Goal: Task Accomplishment & Management: Complete application form

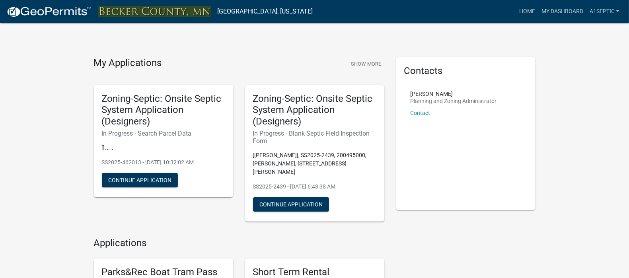
click at [205, 167] on p "SS2025-462013 - [DATE] 10:32:02 AM" at bounding box center [163, 162] width 123 height 8
click at [175, 187] on button "Continue Application" at bounding box center [140, 180] width 76 height 14
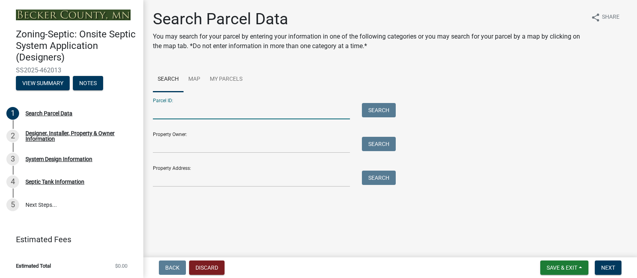
click at [188, 119] on input "Parcel ID:" at bounding box center [251, 111] width 197 height 16
type input "070304000"
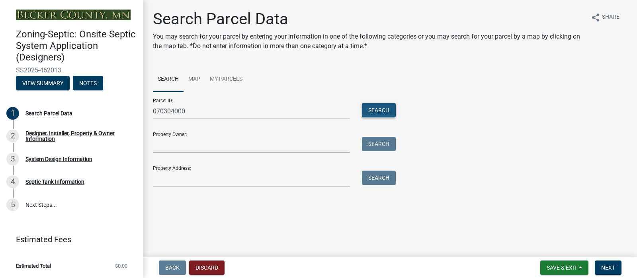
click at [375, 117] on button "Search" at bounding box center [379, 110] width 34 height 14
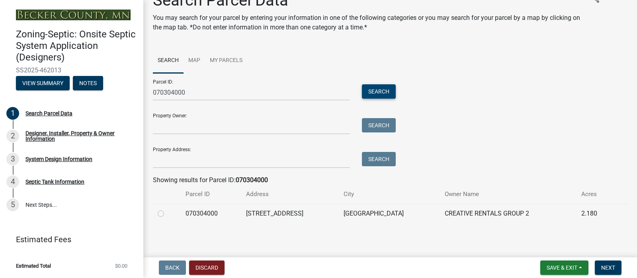
scroll to position [81, 0]
click at [167, 209] on label at bounding box center [167, 209] width 0 height 0
click at [167, 209] on input "radio" at bounding box center [169, 211] width 5 height 5
radio input "true"
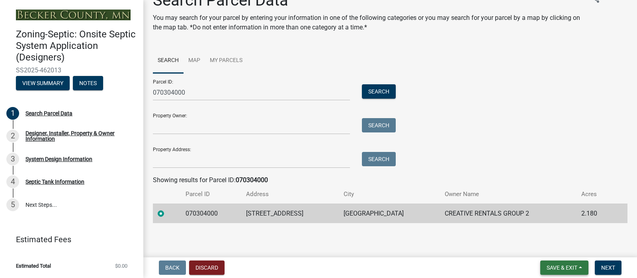
click at [546, 267] on span "Save & Exit" at bounding box center [561, 268] width 31 height 6
click at [524, 215] on button "Save" at bounding box center [556, 224] width 64 height 19
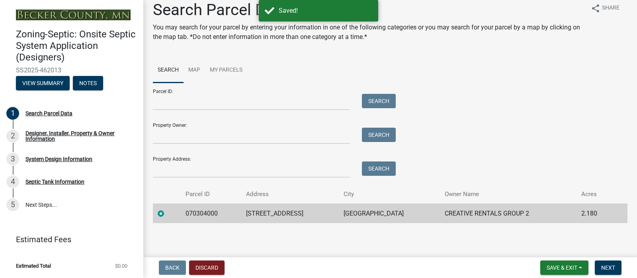
scroll to position [69, 0]
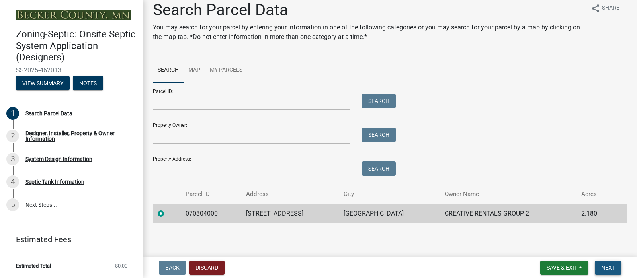
click at [601, 267] on span "Next" at bounding box center [608, 268] width 14 height 6
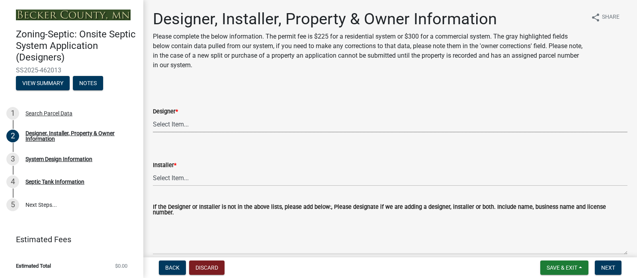
click at [194, 133] on select "Select Item... OTHER – Not listed (please add in next field and we will add to …" at bounding box center [390, 124] width 474 height 16
click at [155, 133] on select "Select Item... OTHER – Not listed (please add in next field and we will add to …" at bounding box center [390, 124] width 474 height 16
select select "25bab914-c910-45b8-955f-6e3fb29d91bd"
click at [190, 170] on div "Installer *" at bounding box center [390, 165] width 474 height 10
click at [205, 170] on div "Installer *" at bounding box center [390, 165] width 474 height 10
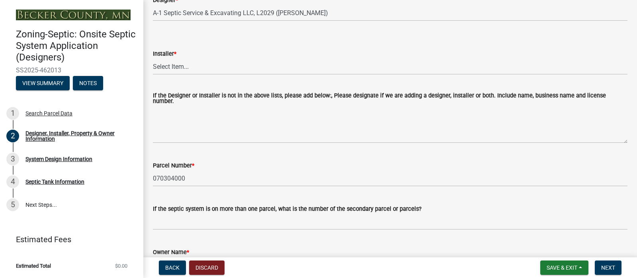
scroll to position [120, 0]
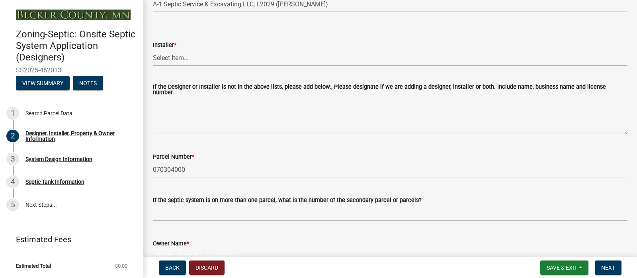
click at [185, 66] on select "Select Item... OTHER – Not listed (please add in next field and we will add to …" at bounding box center [390, 58] width 474 height 16
click at [155, 66] on select "Select Item... OTHER – Not listed (please add in next field and we will add to …" at bounding box center [390, 58] width 474 height 16
select select "6742f733-3b65-4fe0-80dd-96d7ca87b11a"
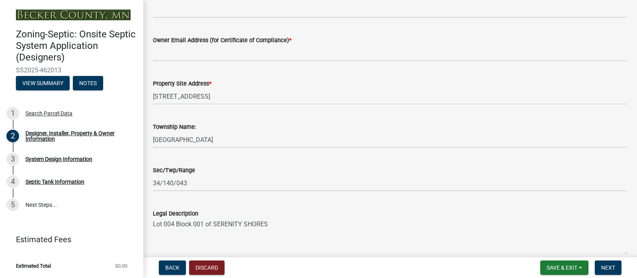
scroll to position [479, 0]
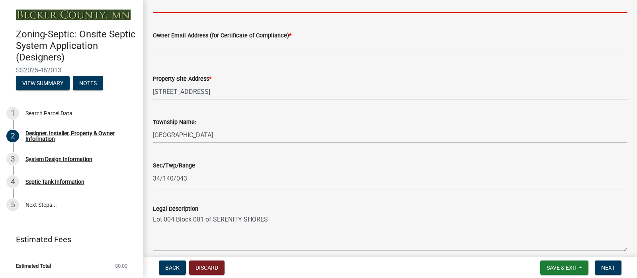
click at [179, 13] on input "Owner Phone Number *" at bounding box center [390, 5] width 474 height 16
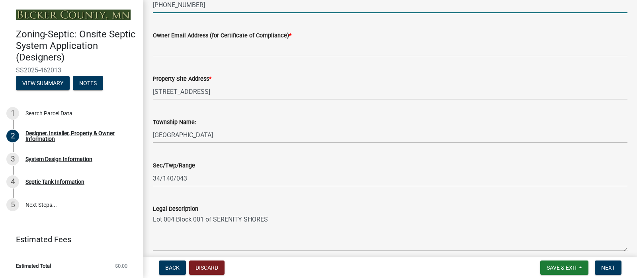
type input "[PHONE_NUMBER]"
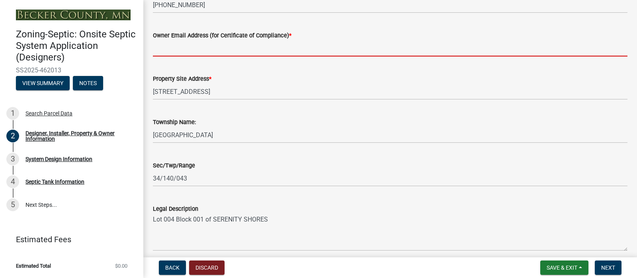
click at [174, 57] on input "Owner Email Address (for Certificate of Compliance) *" at bounding box center [390, 48] width 474 height 16
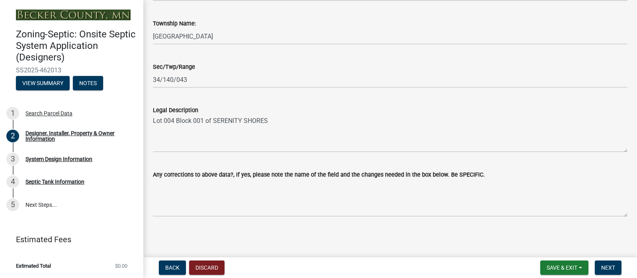
scroll to position [815, 0]
type input "[PERSON_NAME][EMAIL_ADDRESS][DOMAIN_NAME]"
click at [546, 267] on span "Save & Exit" at bounding box center [561, 268] width 31 height 6
click at [524, 215] on button "Save" at bounding box center [556, 224] width 64 height 19
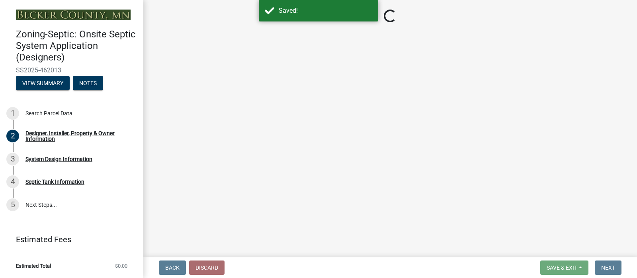
select select "25bab914-c910-45b8-955f-6e3fb29d91bd"
select select "6742f733-3b65-4fe0-80dd-96d7ca87b11a"
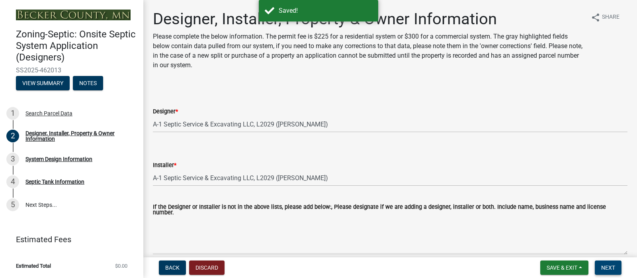
click at [602, 265] on span "Next" at bounding box center [608, 268] width 14 height 6
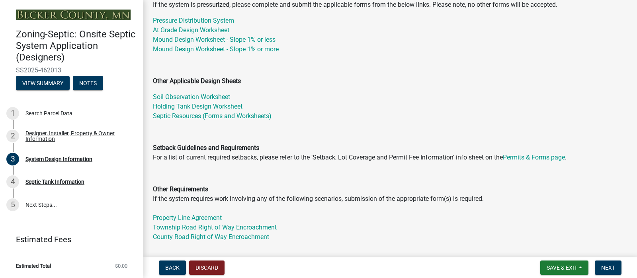
scroll to position [134, 0]
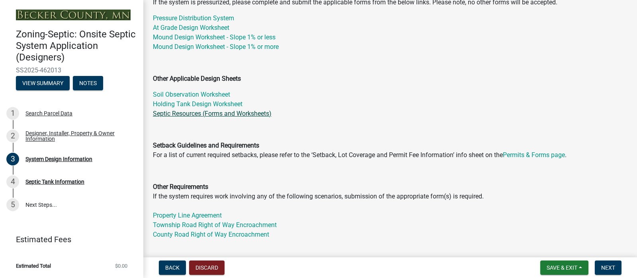
click at [260, 117] on link "Septic Resources (Forms and Worksheets)" at bounding box center [212, 114] width 119 height 8
click at [205, 22] on link "Pressure Distribution System" at bounding box center [193, 18] width 81 height 8
click at [224, 51] on link "Mound Design Worksheet - Slope 1% or more" at bounding box center [216, 47] width 126 height 8
